Goal: Information Seeking & Learning: Learn about a topic

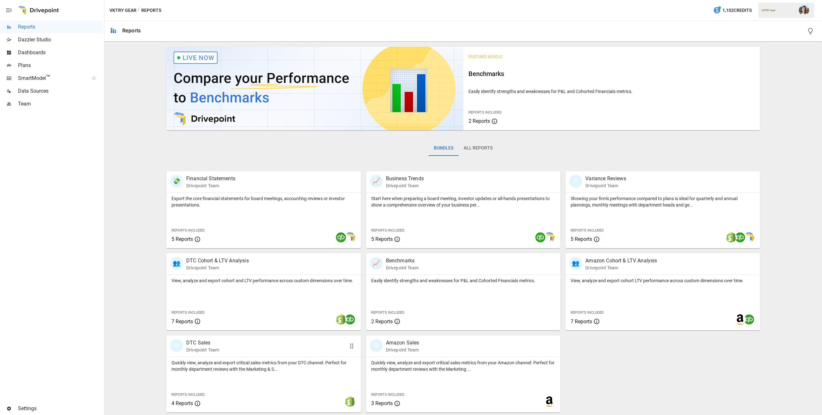
click at [293, 367] on p "Quickly view, analyze and export critical sales metrics from your DTC channel. …" at bounding box center [263, 366] width 184 height 13
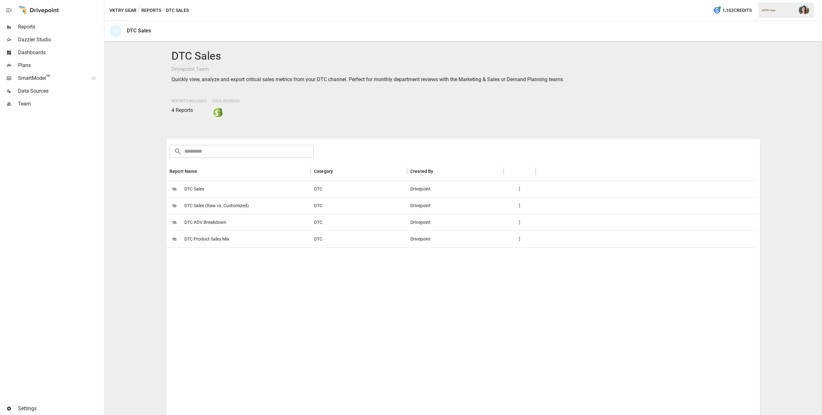
click at [198, 187] on span "DTC Sales" at bounding box center [194, 189] width 20 height 16
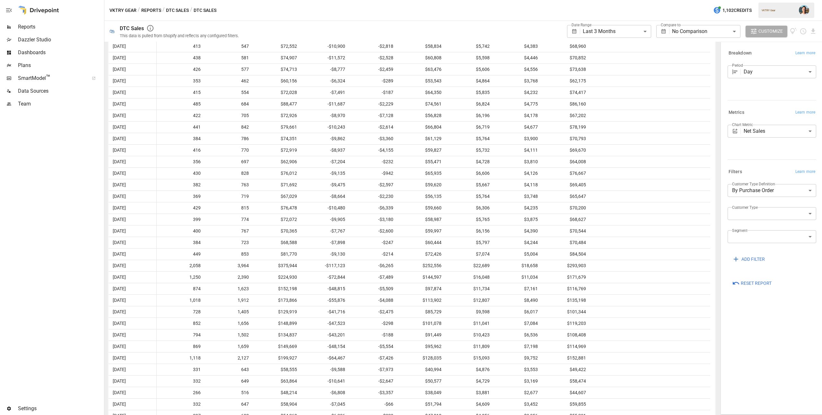
scroll to position [858, 0]
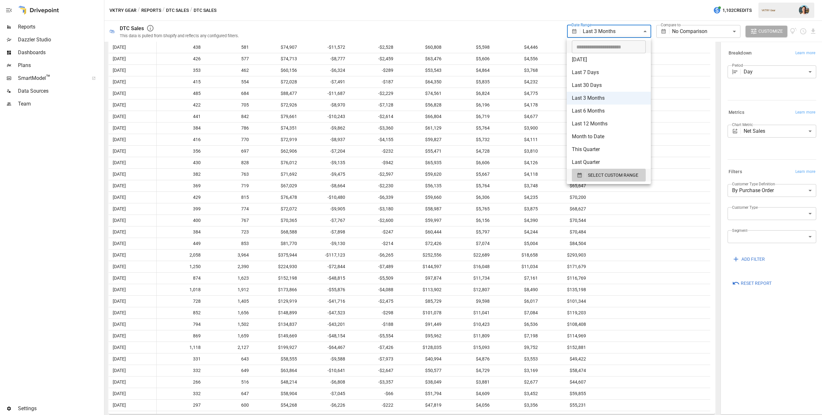
click at [633, 0] on body "**********" at bounding box center [411, 0] width 822 height 0
type input "**********"
click at [607, 48] on input "**********" at bounding box center [606, 46] width 69 height 13
click at [622, 173] on span "SELECT CUSTOM RANGE" at bounding box center [613, 175] width 50 height 8
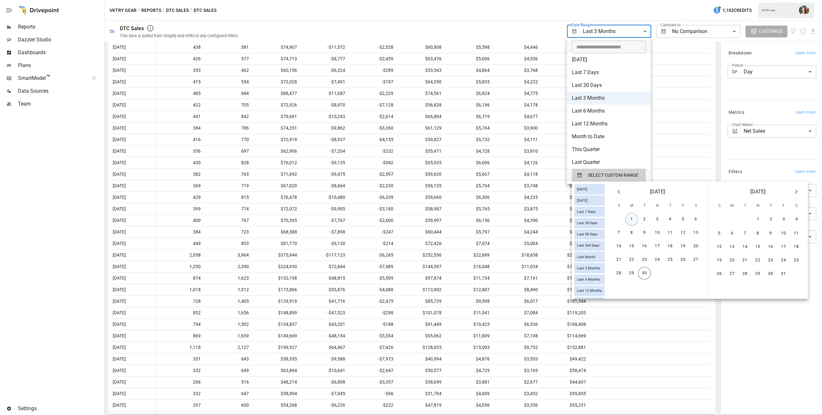
click at [634, 222] on button "1" at bounding box center [631, 219] width 13 height 13
click at [650, 273] on button "30" at bounding box center [644, 273] width 13 height 13
type input "******"
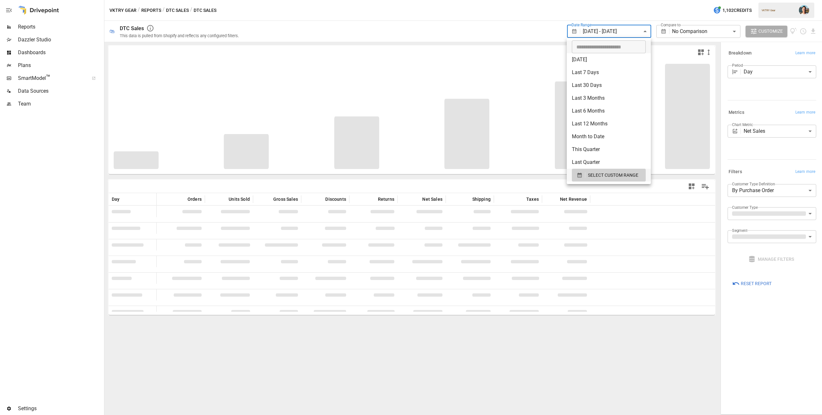
click at [563, 9] on div at bounding box center [411, 207] width 822 height 415
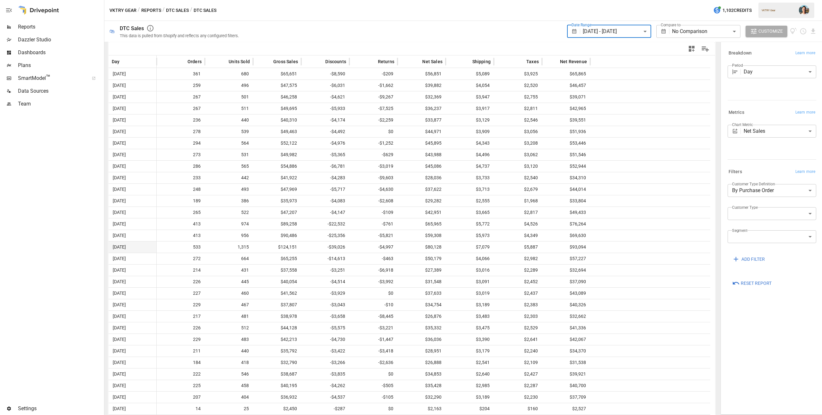
scroll to position [141, 0]
click at [58, 31] on div "Reports" at bounding box center [51, 27] width 103 height 13
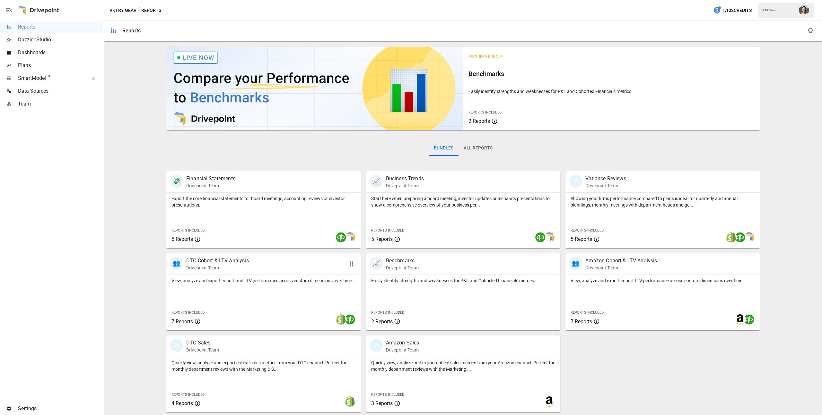
click at [272, 296] on div "View, analyze and export cohort and LTV performance across custom dimensions ov…" at bounding box center [263, 303] width 195 height 56
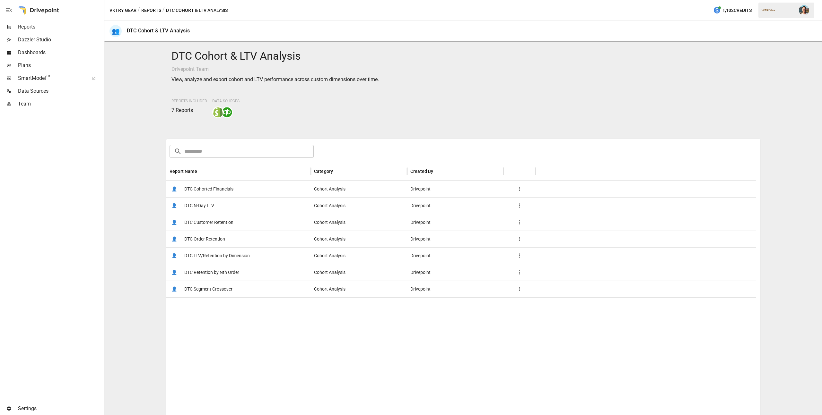
click at [225, 256] on span "DTC LTV/Retention by Dimension" at bounding box center [217, 256] width 66 height 16
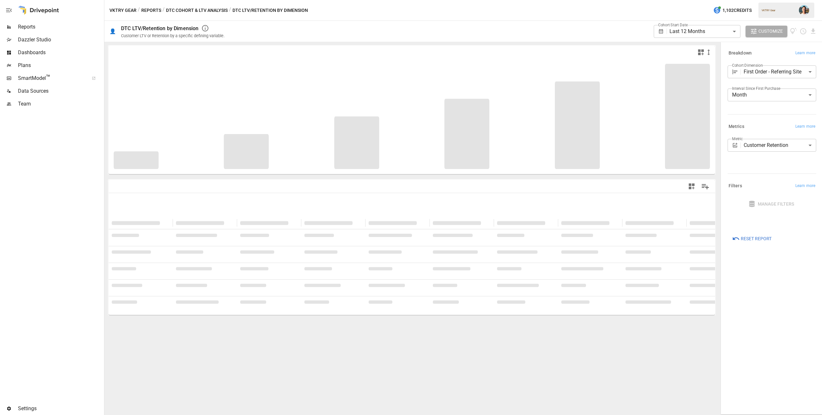
click at [767, 0] on body "**********" at bounding box center [411, 0] width 822 height 0
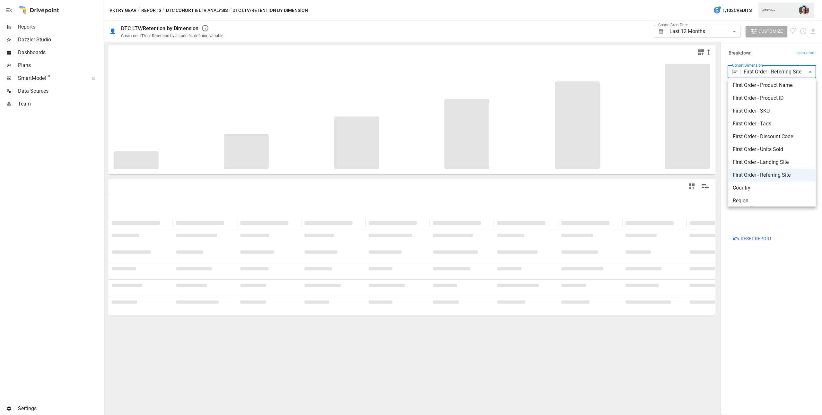
scroll to position [79, 0]
click at [788, 120] on span "First Order - Tags" at bounding box center [772, 124] width 78 height 8
type input "**********"
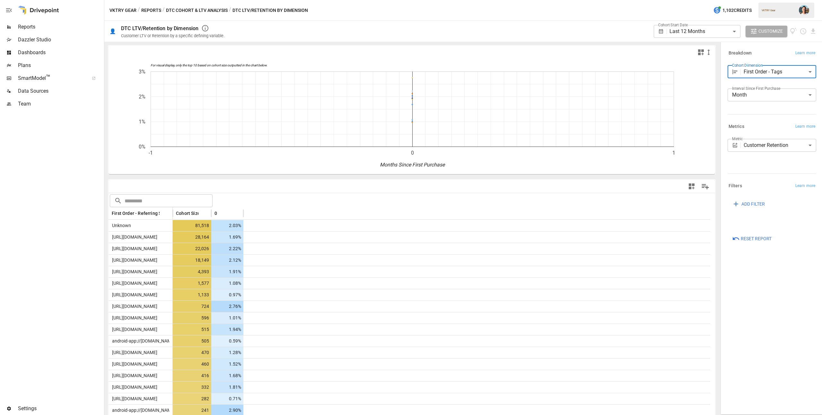
click at [800, 0] on body "**********" at bounding box center [411, 0] width 822 height 0
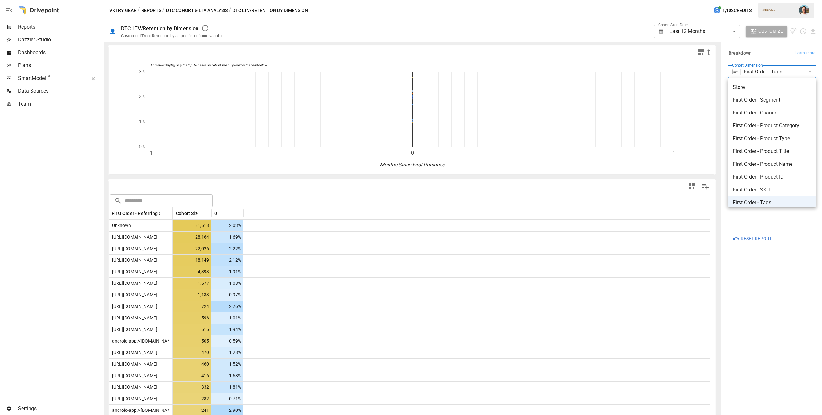
scroll to position [3, 0]
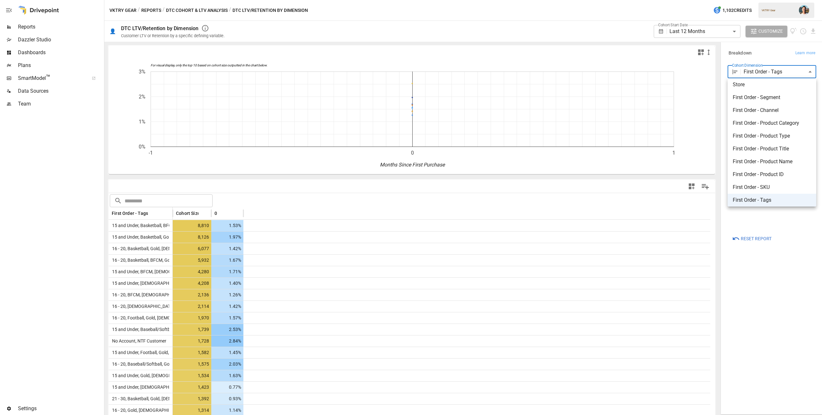
click at [723, 53] on div at bounding box center [411, 207] width 822 height 415
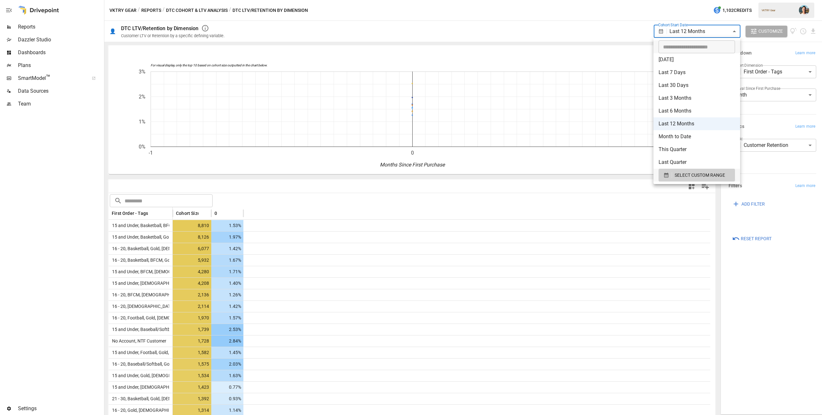
click at [682, 0] on body "**********" at bounding box center [411, 0] width 822 height 0
click at [700, 176] on span "SELECT CUSTOM RANGE" at bounding box center [700, 175] width 50 height 8
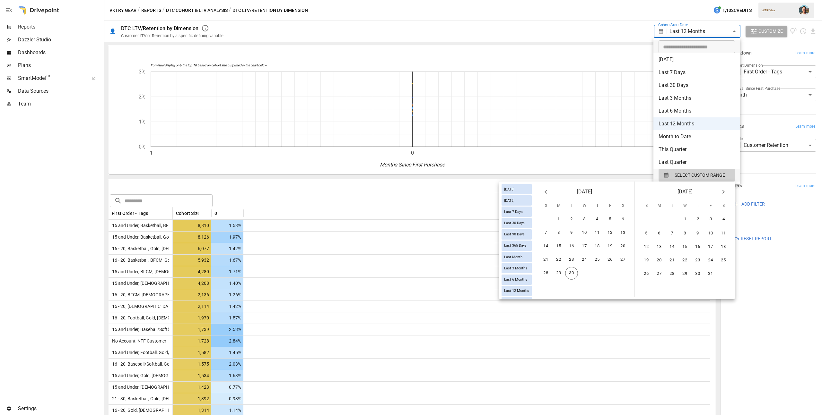
click at [543, 191] on icon "Previous month" at bounding box center [546, 192] width 8 height 8
click at [569, 217] on button "1" at bounding box center [571, 219] width 13 height 13
click at [599, 275] on button "31" at bounding box center [597, 273] width 13 height 13
type input "******"
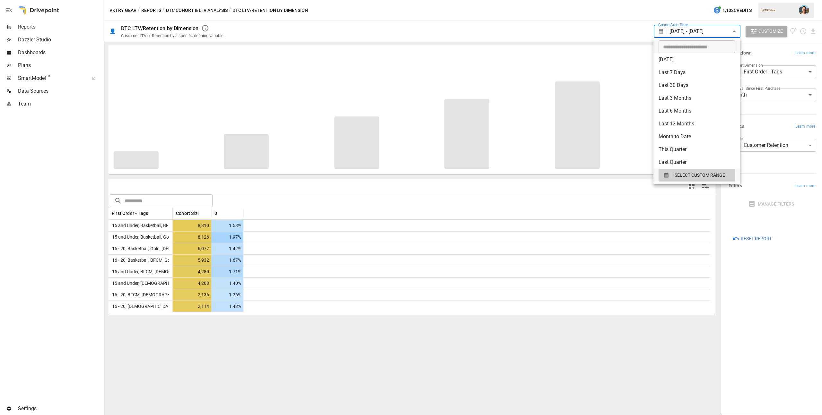
click at [632, 30] on div at bounding box center [411, 207] width 822 height 415
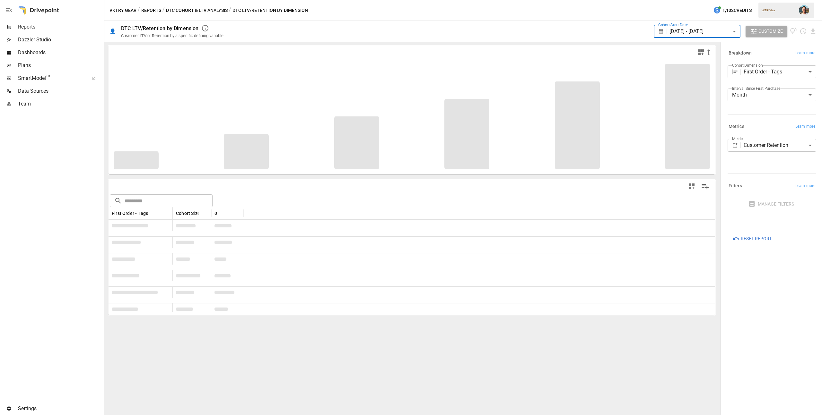
click at [755, 0] on body "Reports Dazzler Studio Dashboards Plans SmartModel ™ Data Sources Team Settings…" at bounding box center [411, 0] width 822 height 0
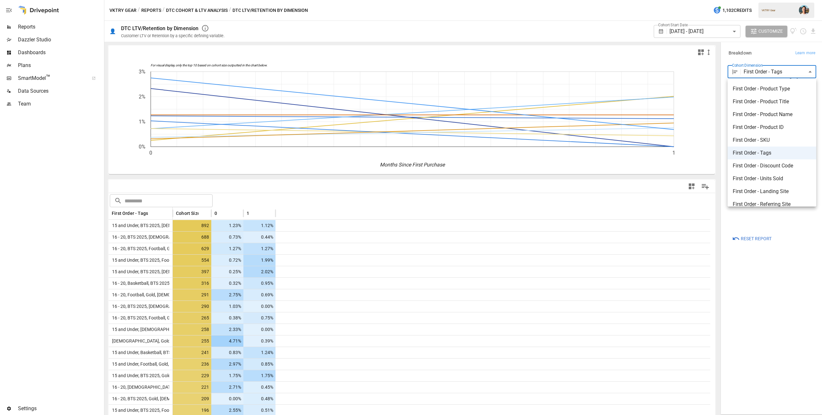
scroll to position [74, 0]
click at [777, 142] on span "First Order - Discount Code" at bounding box center [772, 142] width 78 height 8
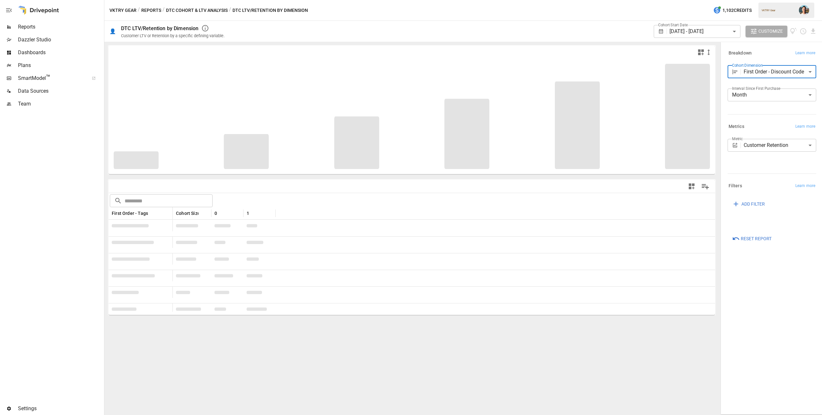
click at [760, 203] on span "ADD FILTER" at bounding box center [752, 204] width 23 height 8
click at [769, 0] on body "Reports Dazzler Studio Dashboards Plans SmartModel ™ Data Sources Team Settings…" at bounding box center [411, 0] width 822 height 0
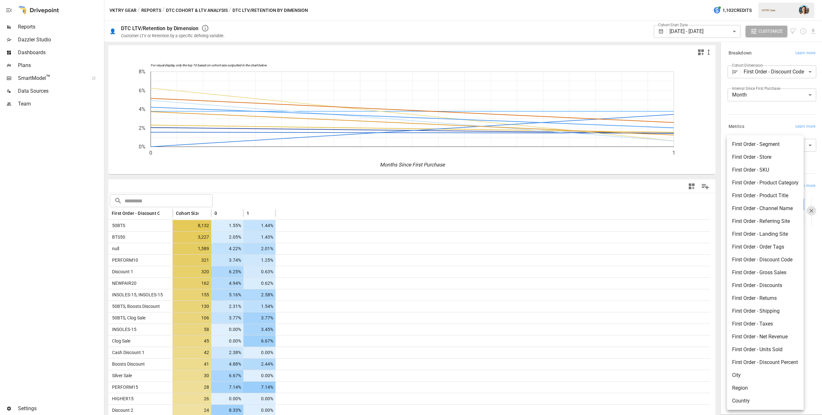
click at [763, 117] on div at bounding box center [411, 207] width 822 height 415
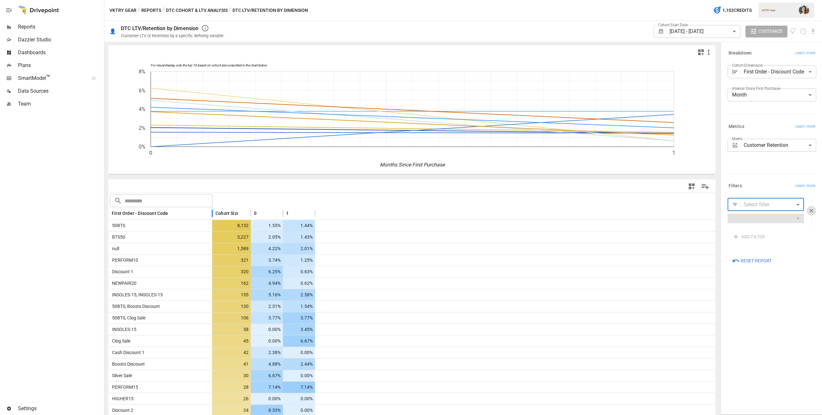
drag, startPoint x: 172, startPoint y: 209, endPoint x: 212, endPoint y: 211, distance: 39.6
click at [212, 211] on div at bounding box center [212, 213] width 3 height 13
click at [769, 0] on body "Reports Dazzler Studio Dashboards Plans SmartModel ™ Data Sources Team Settings…" at bounding box center [411, 0] width 822 height 0
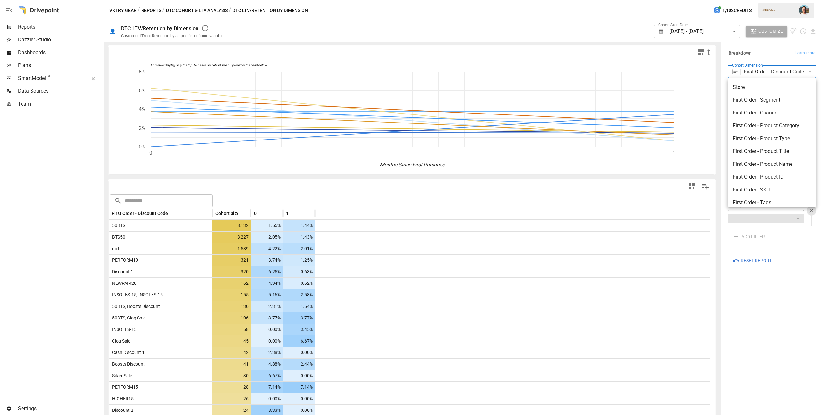
scroll to position [73, 0]
click at [764, 132] on span "First Order - Tags" at bounding box center [772, 130] width 78 height 8
type input "**********"
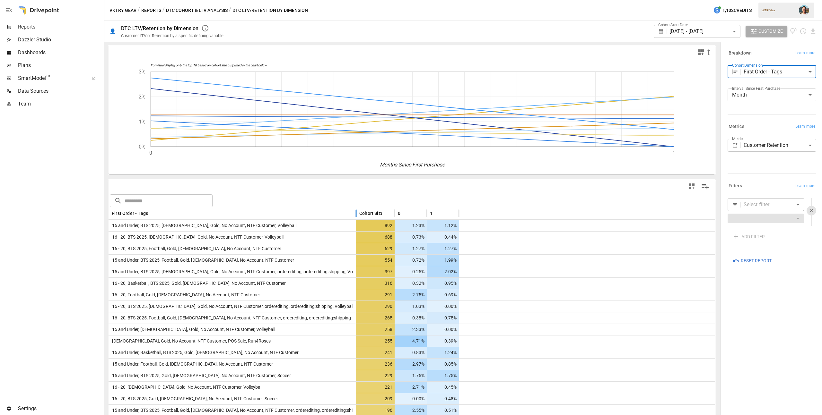
drag, startPoint x: 171, startPoint y: 214, endPoint x: 354, endPoint y: 210, distance: 183.4
click at [354, 210] on div at bounding box center [355, 213] width 3 height 13
click at [372, 215] on span "Cohort Size" at bounding box center [371, 213] width 24 height 6
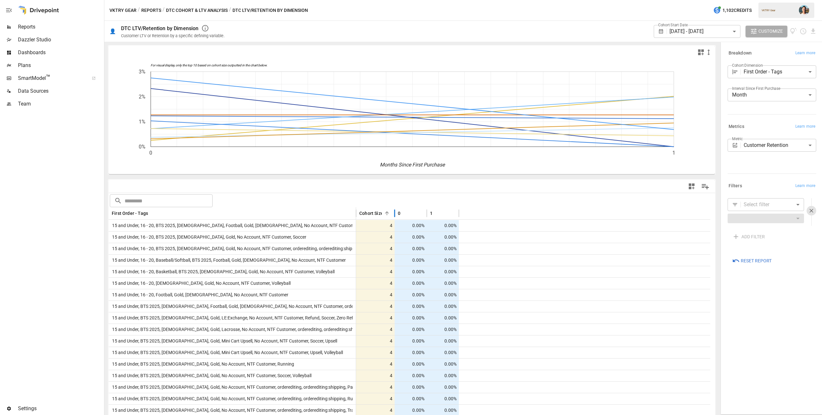
click at [372, 215] on span "Cohort Size" at bounding box center [371, 213] width 24 height 6
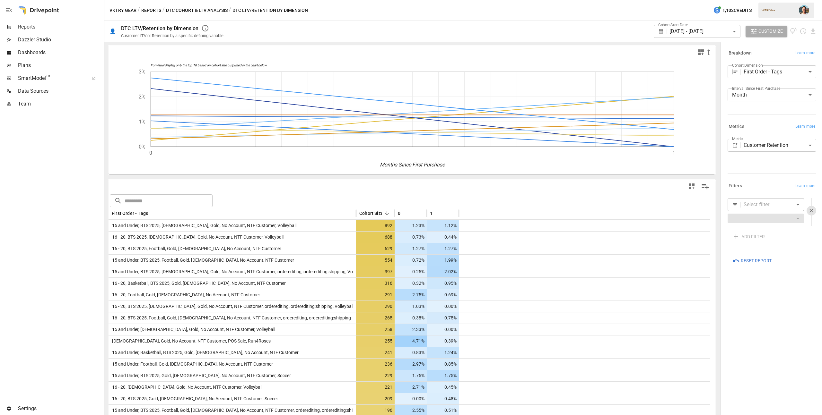
click at [774, 0] on body "Reports Dazzler Studio Dashboards Plans SmartModel ™ Data Sources Team Settings…" at bounding box center [411, 0] width 822 height 0
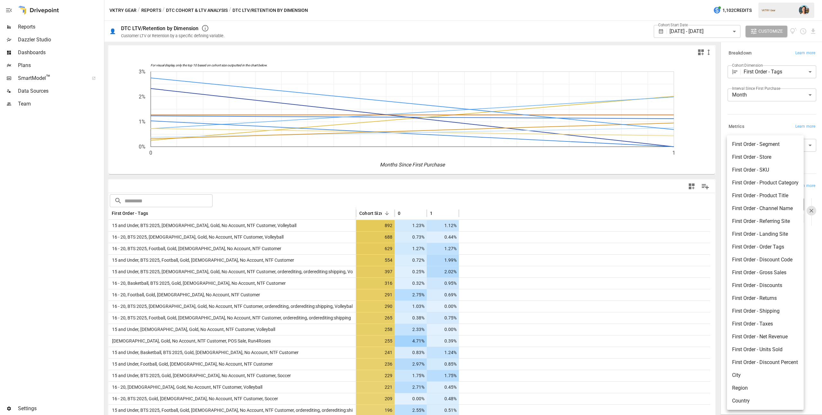
click at [766, 127] on div at bounding box center [411, 207] width 822 height 415
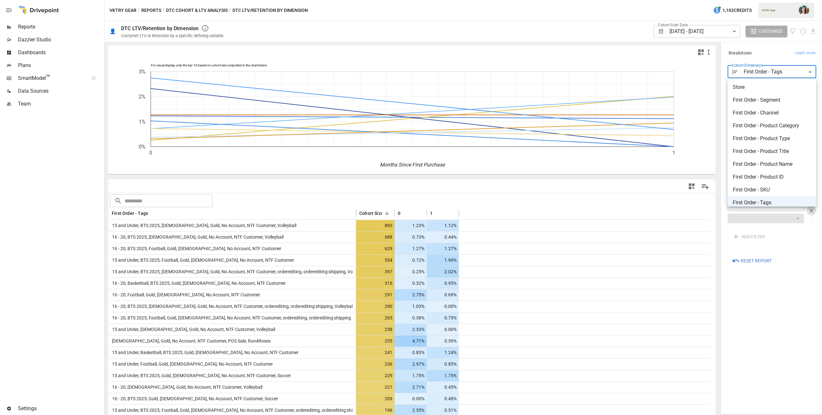
click at [766, 0] on body "Reports Dazzler Studio Dashboards Plans SmartModel ™ Data Sources Team Settings…" at bounding box center [411, 0] width 822 height 0
click at [724, 157] on div at bounding box center [411, 207] width 822 height 415
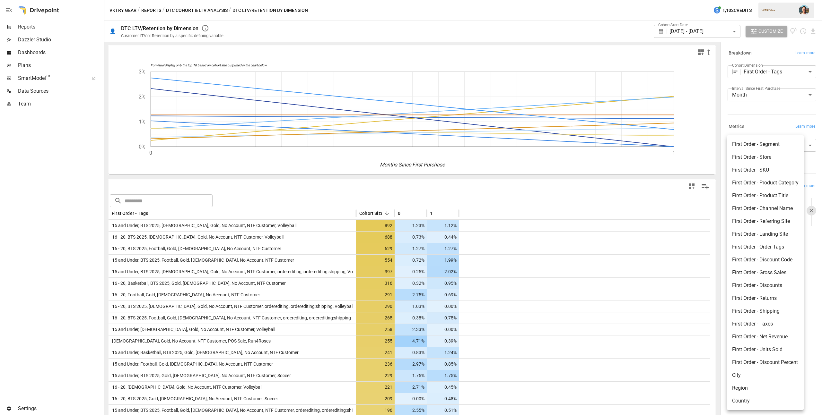
click at [753, 0] on body "Reports Dazzler Studio Dashboards Plans SmartModel ™ Data Sources Team Settings…" at bounding box center [411, 0] width 822 height 0
click at [772, 281] on li "First Order - Discounts" at bounding box center [765, 285] width 77 height 13
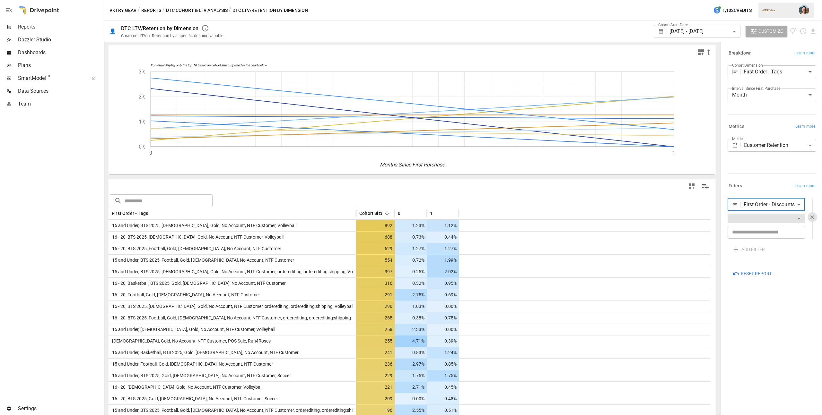
click at [756, 0] on body "Reports Dazzler Studio Dashboards Plans SmartModel ™ Data Sources Team Settings…" at bounding box center [411, 0] width 822 height 0
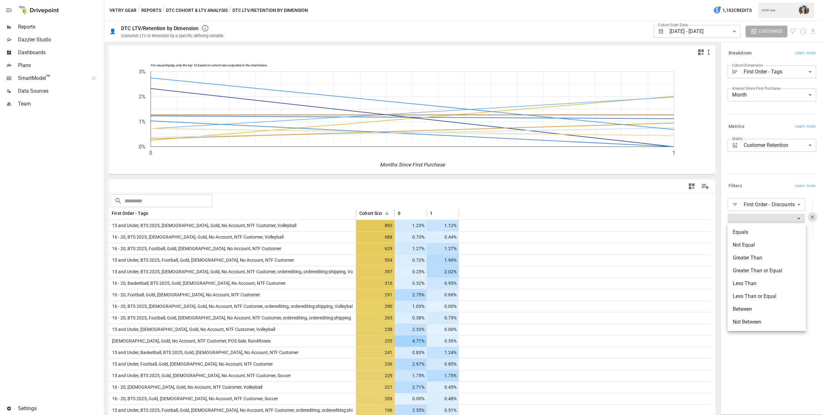
click at [720, 213] on div at bounding box center [411, 207] width 822 height 415
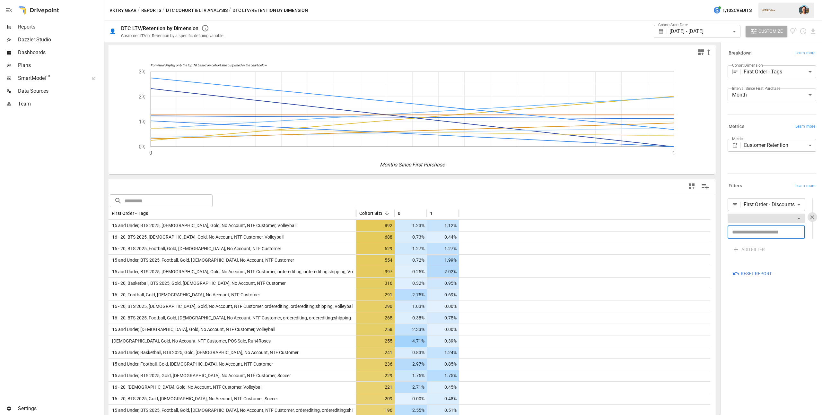
click at [741, 234] on input "number" at bounding box center [766, 232] width 77 height 13
click at [764, 234] on input "number" at bounding box center [766, 232] width 77 height 13
click at [762, 235] on input "number" at bounding box center [766, 232] width 77 height 13
click at [759, 234] on input "number" at bounding box center [766, 232] width 77 height 13
click at [756, 0] on body "Reports Dazzler Studio Dashboards Plans SmartModel ™ Data Sources Team Settings…" at bounding box center [411, 0] width 822 height 0
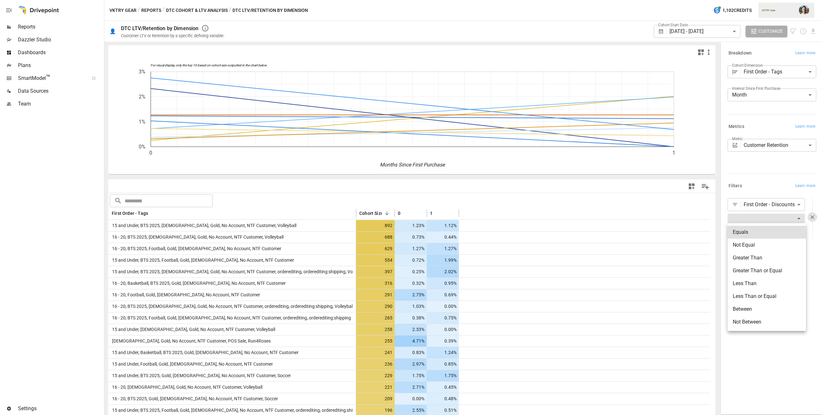
click at [756, 210] on div at bounding box center [411, 207] width 822 height 415
click at [757, 0] on body "Reports Dazzler Studio Dashboards Plans SmartModel ™ Data Sources Team Settings…" at bounding box center [411, 0] width 822 height 0
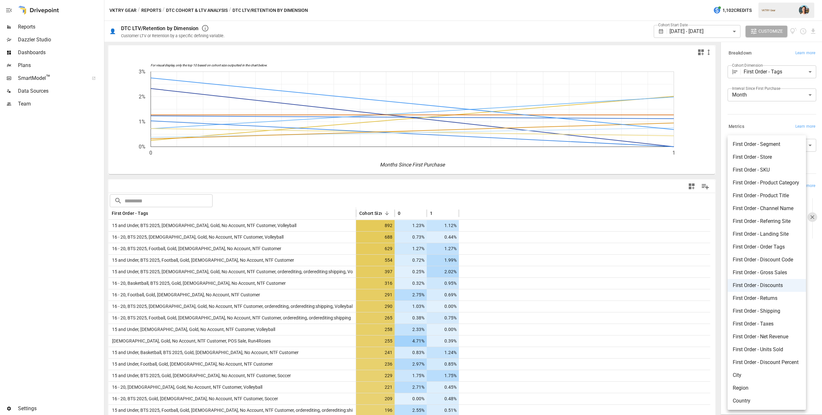
click at [776, 258] on li "First Order - Discount Code" at bounding box center [767, 260] width 78 height 13
type input "**********"
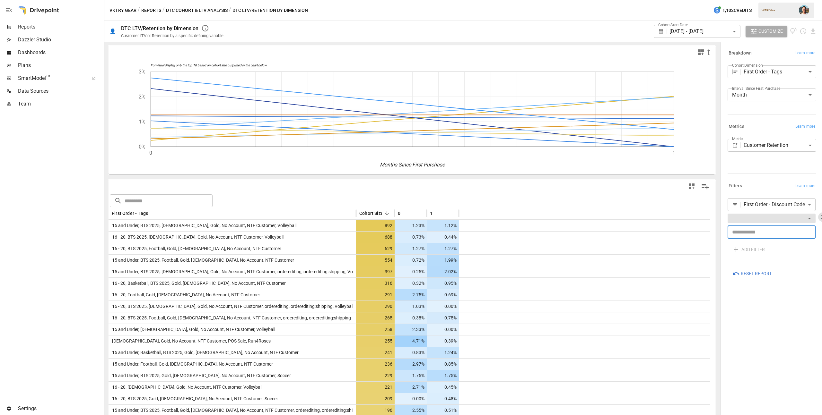
click at [761, 233] on input "text" at bounding box center [772, 232] width 88 height 13
type input "***"
click at [784, 323] on div "**********" at bounding box center [771, 229] width 99 height 370
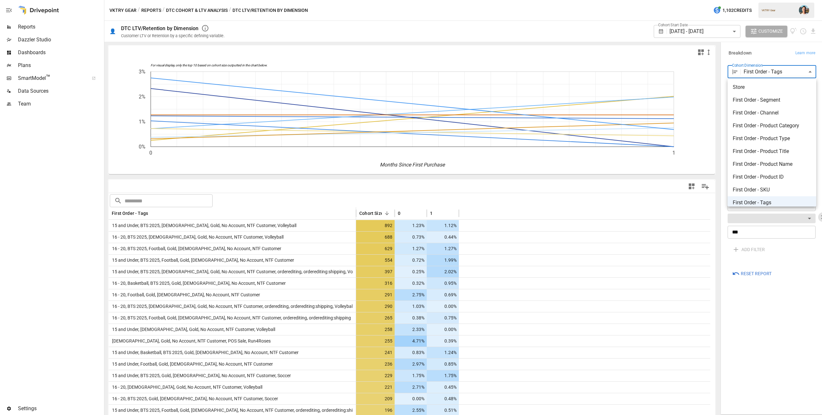
click at [764, 0] on body "Reports Dazzler Studio Dashboards Plans SmartModel ™ Data Sources Team Settings…" at bounding box center [411, 0] width 822 height 0
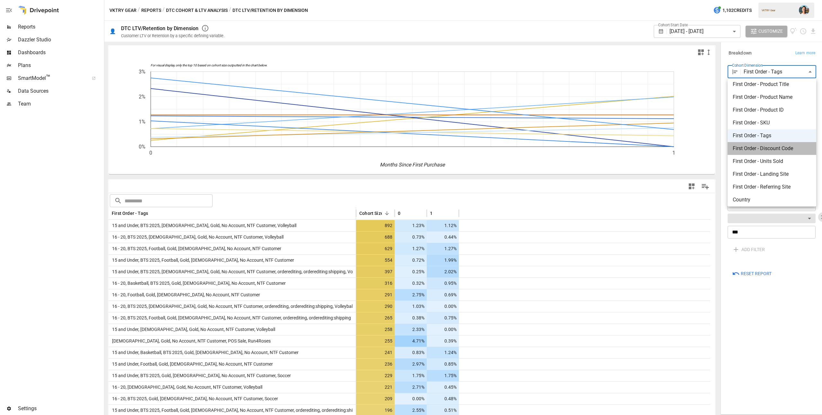
click at [785, 152] on span "First Order - Discount Code" at bounding box center [772, 149] width 78 height 8
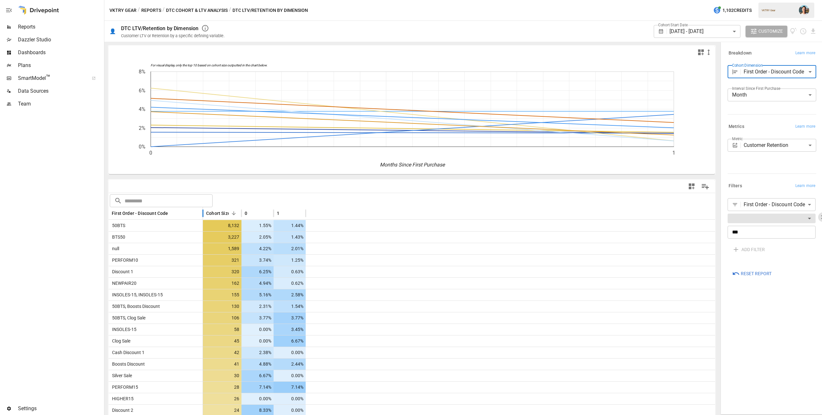
drag, startPoint x: 173, startPoint y: 213, endPoint x: 203, endPoint y: 213, distance: 30.2
click at [203, 213] on div at bounding box center [202, 213] width 3 height 13
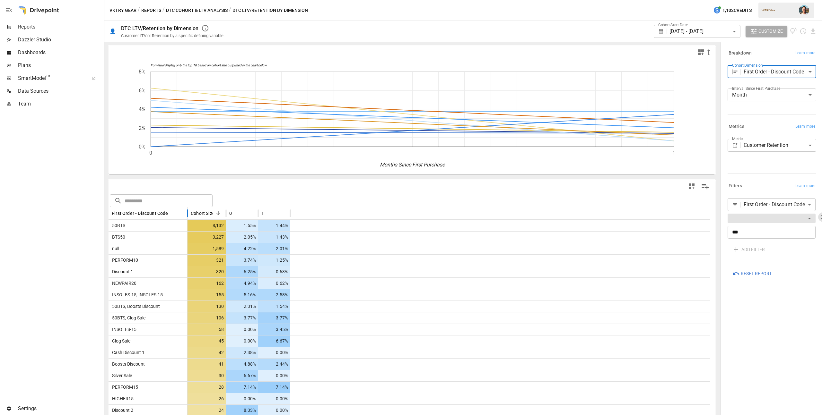
drag, startPoint x: 202, startPoint y: 214, endPoint x: 187, endPoint y: 216, distance: 15.5
click at [187, 216] on div at bounding box center [187, 213] width 3 height 13
drag, startPoint x: 225, startPoint y: 213, endPoint x: 237, endPoint y: 212, distance: 12.3
click at [228, 212] on div at bounding box center [225, 213] width 3 height 13
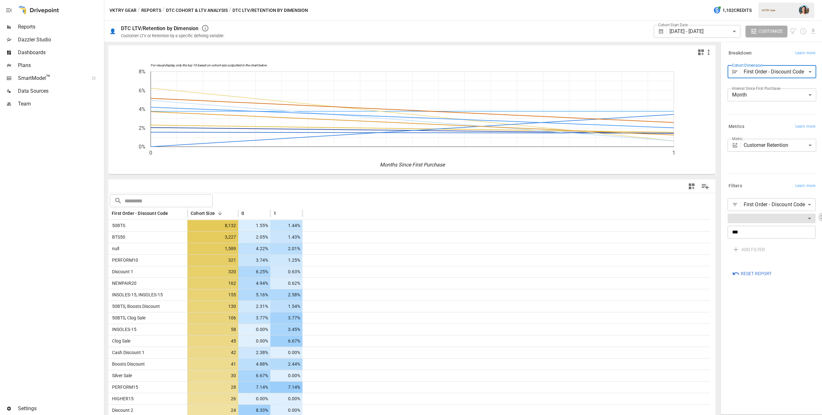
click at [764, 0] on body "Reports Dazzler Studio Dashboards Plans SmartModel ™ Data Sources Team Settings…" at bounding box center [411, 0] width 822 height 0
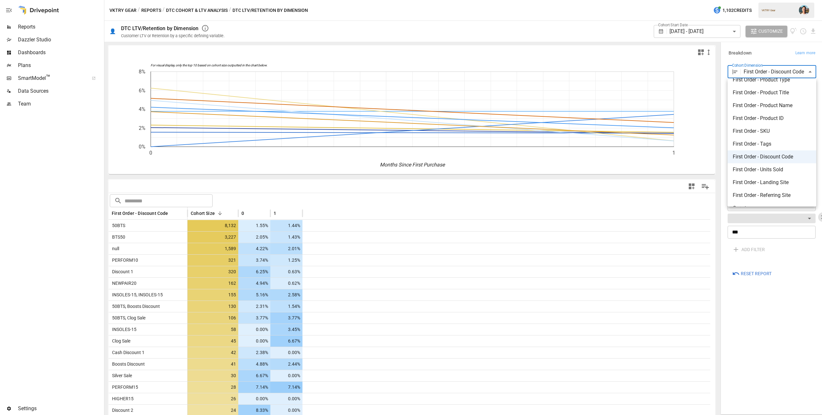
scroll to position [37, 0]
click at [762, 124] on span "First Order - Product Name" at bounding box center [772, 128] width 78 height 8
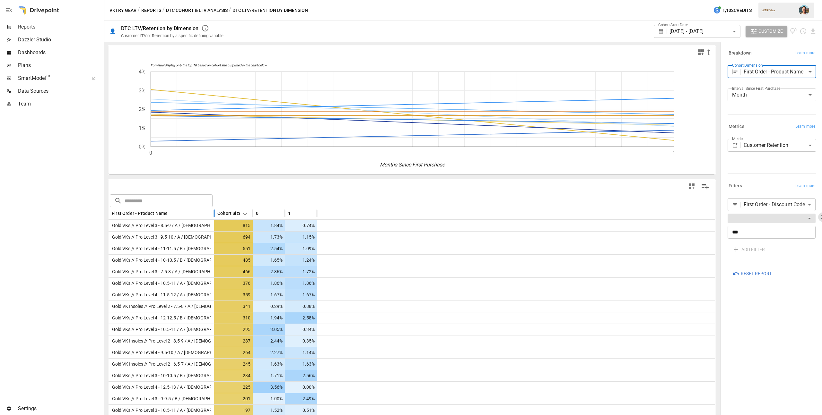
drag, startPoint x: 172, startPoint y: 214, endPoint x: 214, endPoint y: 216, distance: 41.5
click at [214, 216] on div at bounding box center [214, 213] width 3 height 13
click at [229, 214] on span "Cohort Size" at bounding box center [229, 213] width 24 height 6
click at [233, 214] on span "Cohort Size" at bounding box center [229, 213] width 24 height 6
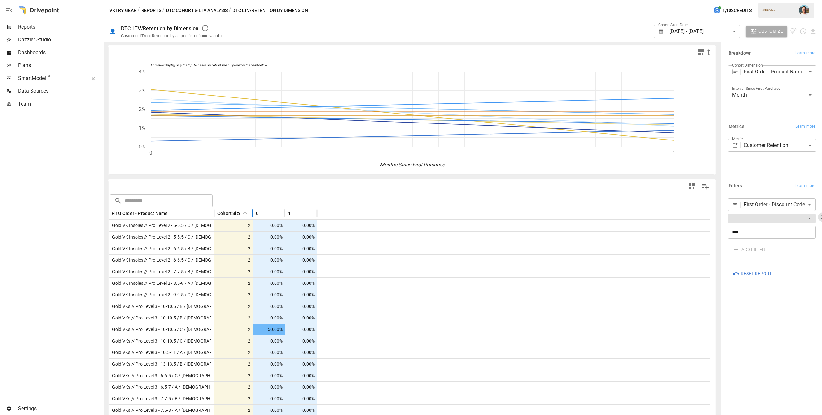
click at [233, 214] on span "Cohort Size" at bounding box center [229, 213] width 24 height 6
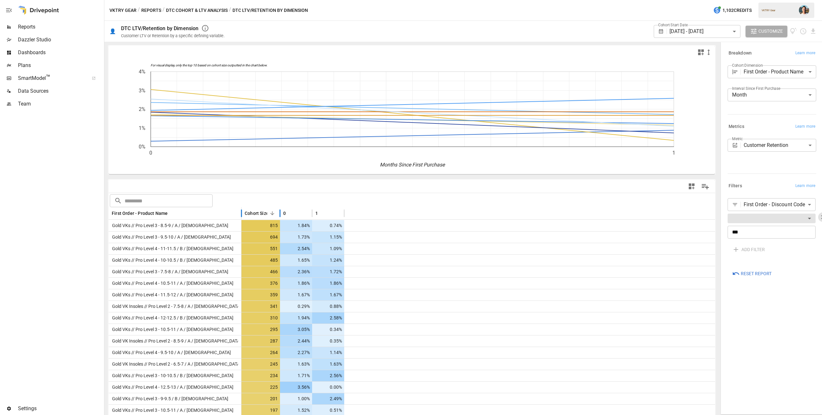
drag, startPoint x: 213, startPoint y: 214, endPoint x: 240, endPoint y: 217, distance: 27.4
click at [240, 217] on div at bounding box center [241, 213] width 3 height 13
click at [772, 0] on body "Reports Dazzler Studio Dashboards Plans SmartModel ™ Data Sources Team Settings…" at bounding box center [411, 0] width 822 height 0
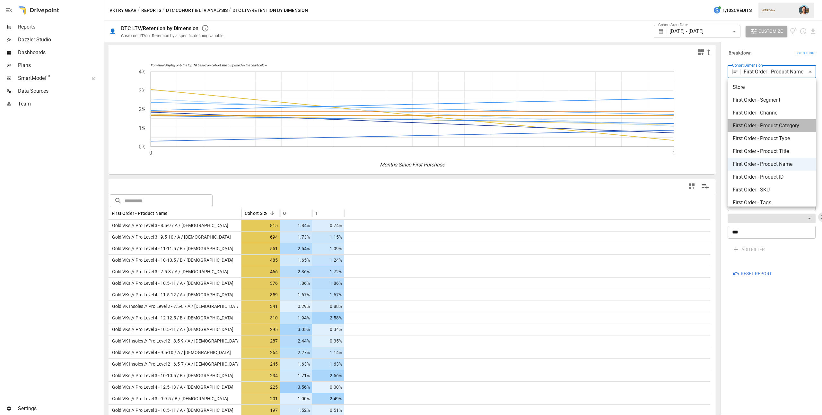
click at [778, 127] on span "First Order - Product Category" at bounding box center [772, 126] width 78 height 8
type input "**********"
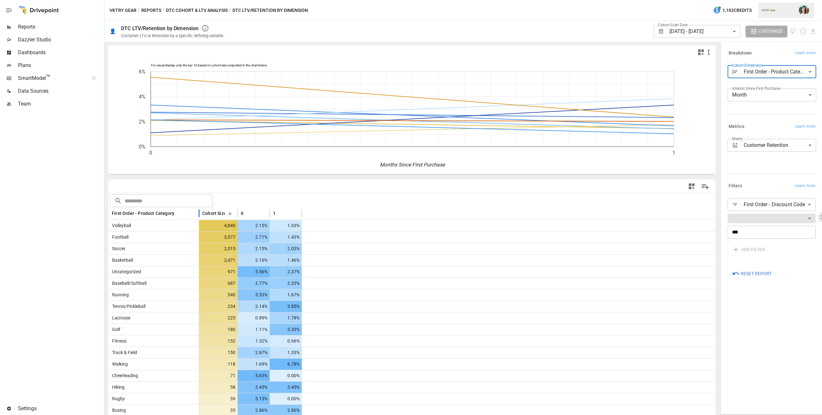
drag, startPoint x: 172, startPoint y: 213, endPoint x: 200, endPoint y: 211, distance: 28.0
click at [200, 211] on div at bounding box center [198, 213] width 3 height 13
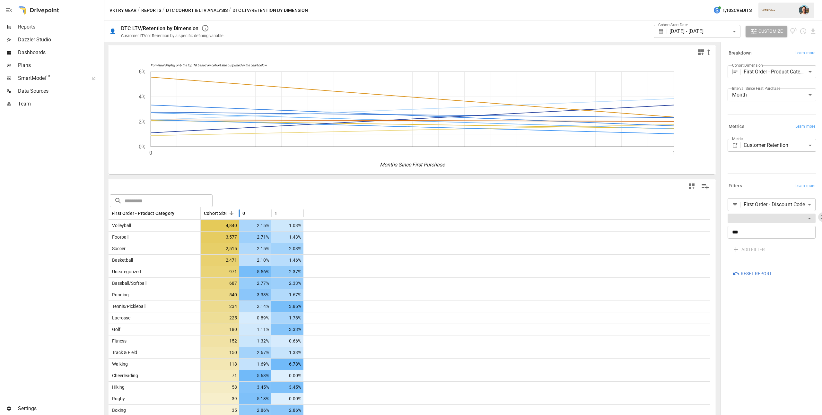
click at [216, 211] on span "Cohort Size" at bounding box center [216, 213] width 24 height 6
click at [218, 213] on span "Cohort Size" at bounding box center [216, 213] width 24 height 6
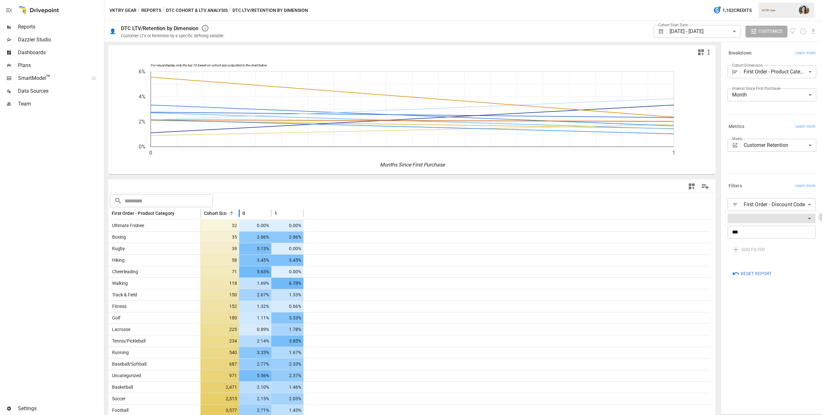
click at [218, 213] on span "Cohort Size" at bounding box center [216, 213] width 24 height 6
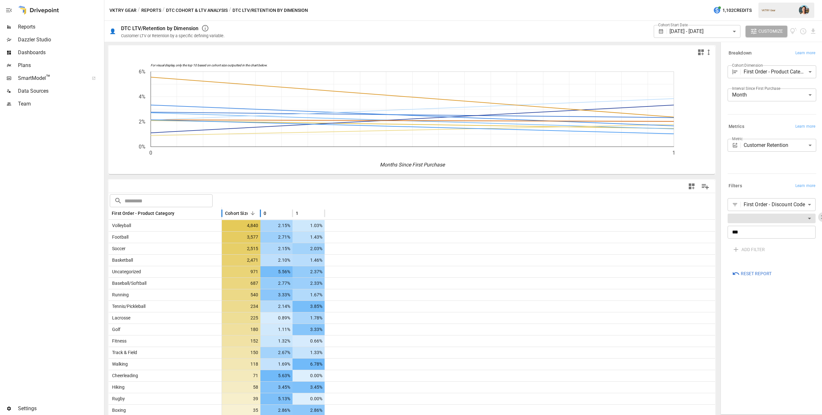
drag, startPoint x: 199, startPoint y: 213, endPoint x: 220, endPoint y: 212, distance: 21.5
click at [220, 212] on div at bounding box center [221, 213] width 3 height 13
click at [750, 311] on div "**********" at bounding box center [771, 229] width 99 height 370
click at [810, 0] on body "Reports Dazzler Studio Dashboards Plans SmartModel ™ Data Sources Team Settings…" at bounding box center [411, 0] width 822 height 0
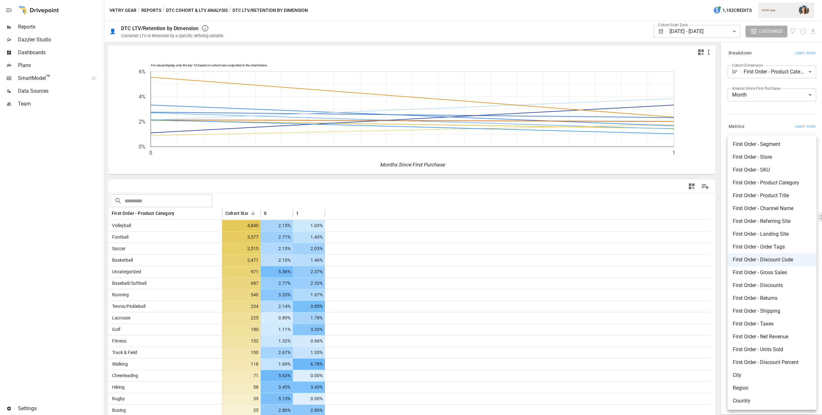
click at [720, 170] on div at bounding box center [411, 207] width 822 height 415
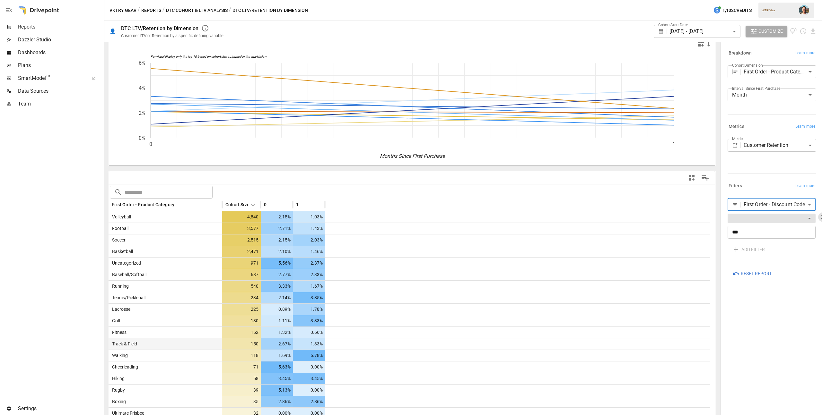
scroll to position [17, 0]
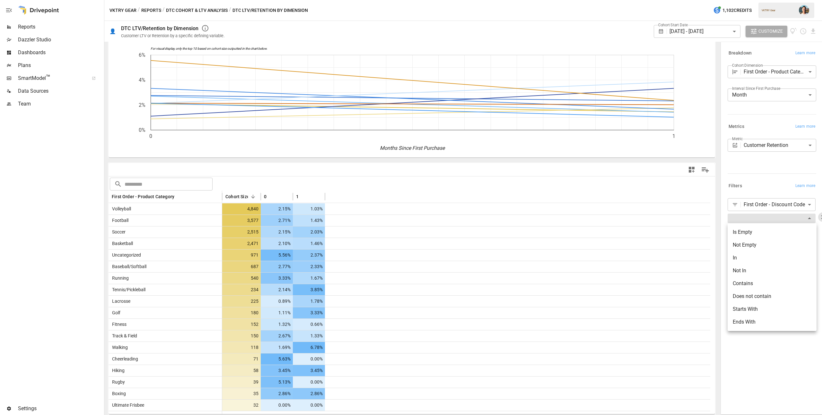
click at [803, 0] on body "Reports Dazzler Studio Dashboards Plans SmartModel ™ Data Sources Team Settings…" at bounding box center [411, 0] width 822 height 0
click at [745, 168] on div at bounding box center [411, 207] width 822 height 415
